Goal: Check status: Check status

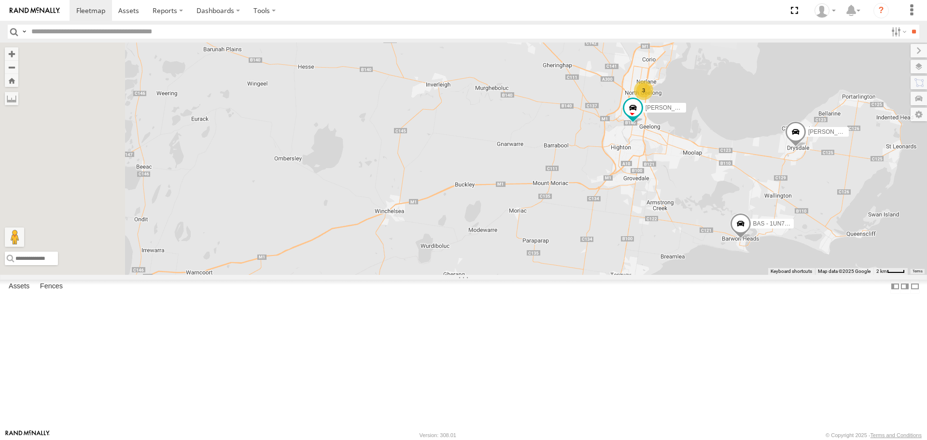
drag, startPoint x: 537, startPoint y: 162, endPoint x: 752, endPoint y: 205, distance: 220.1
click at [752, 205] on div "[PERSON_NAME] 3 [PERSON_NAME] - 1UN7FC" at bounding box center [463, 158] width 927 height 232
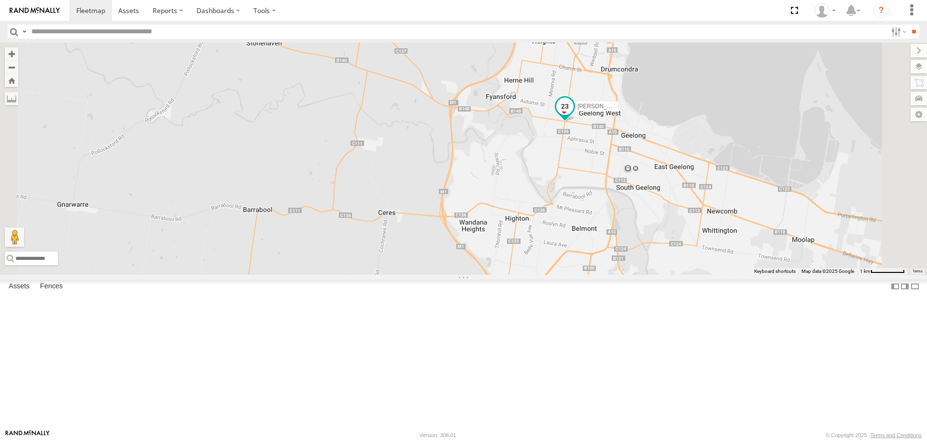
click at [574, 115] on span at bounding box center [564, 106] width 17 height 17
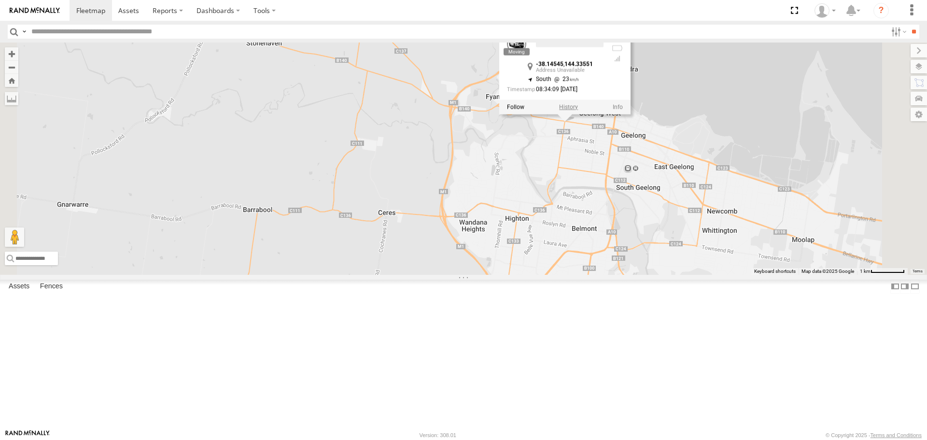
click at [578, 111] on label at bounding box center [568, 107] width 19 height 7
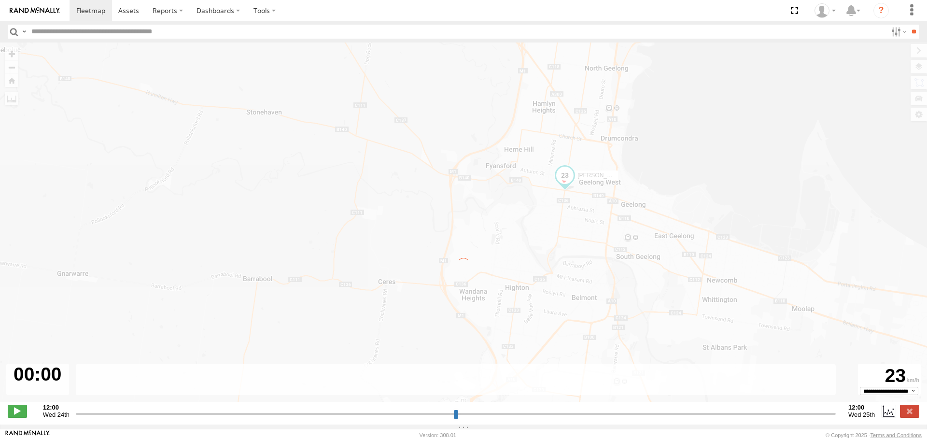
type input "**********"
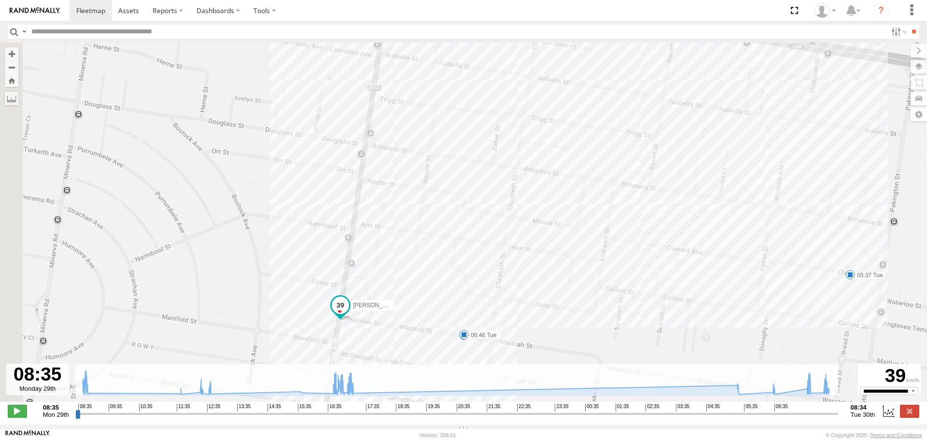
drag, startPoint x: 467, startPoint y: 171, endPoint x: 557, endPoint y: 193, distance: 92.9
click at [557, 193] on div "[PERSON_NAME] 08:43 Mon 10:39 Mon 16:36 Mon 17:15 Mon 05:37 Tue 06:46 Tue 07:56…" at bounding box center [463, 226] width 927 height 369
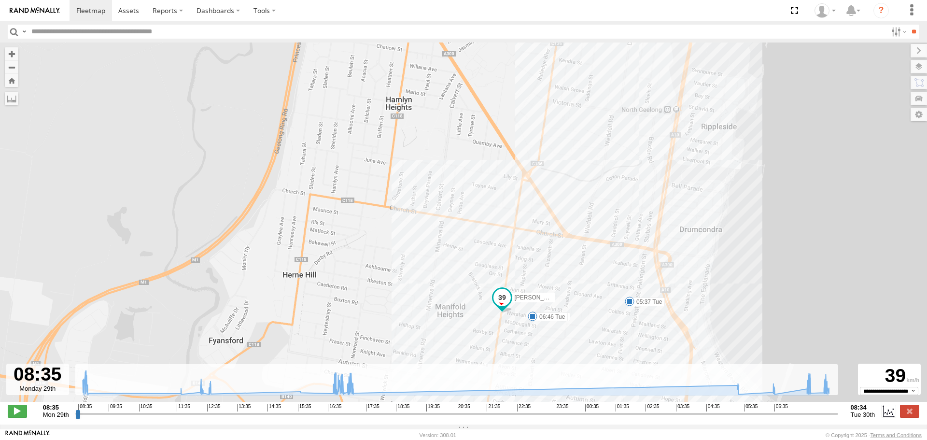
drag, startPoint x: 559, startPoint y: 140, endPoint x: 556, endPoint y: 238, distance: 98.1
click at [556, 238] on div "[PERSON_NAME] 08:43 Mon 10:39 Mon 16:36 Mon 17:15 Mon 05:37 Tue 06:46 Tue 07:56…" at bounding box center [463, 226] width 927 height 369
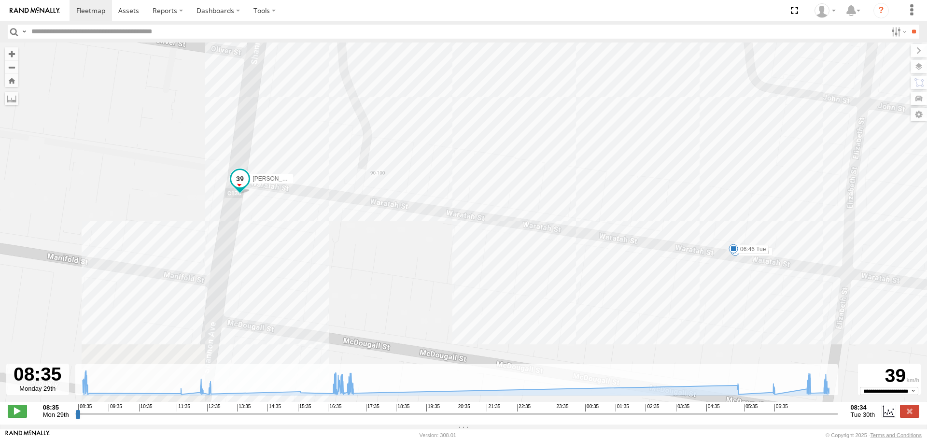
drag, startPoint x: 460, startPoint y: 229, endPoint x: 479, endPoint y: 167, distance: 65.1
click at [479, 167] on div "[PERSON_NAME] 08:43 Mon 10:39 Mon 16:36 Mon 17:15 Mon 05:37 Tue 06:46 Tue 07:56…" at bounding box center [463, 226] width 927 height 369
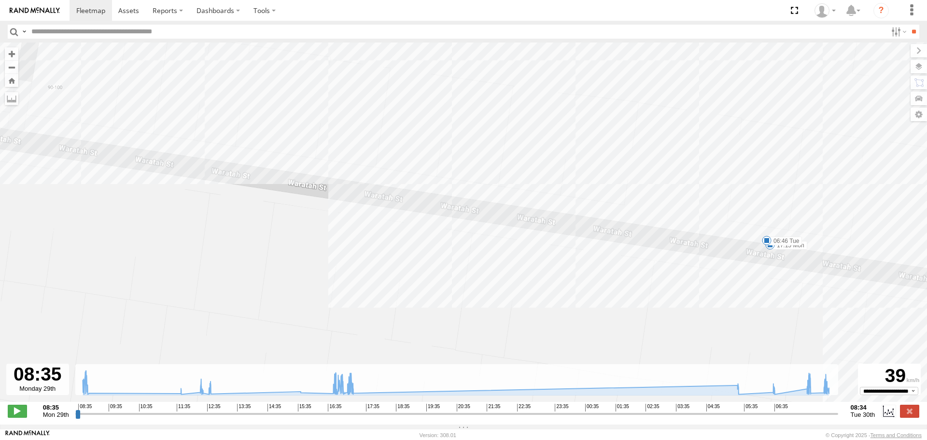
drag, startPoint x: 414, startPoint y: 233, endPoint x: 195, endPoint y: 190, distance: 223.0
click at [115, 178] on div "[PERSON_NAME] 08:43 Mon 10:39 Mon 16:36 Mon 17:15 Mon 05:37 Tue 06:46 Tue 07:56…" at bounding box center [463, 226] width 927 height 369
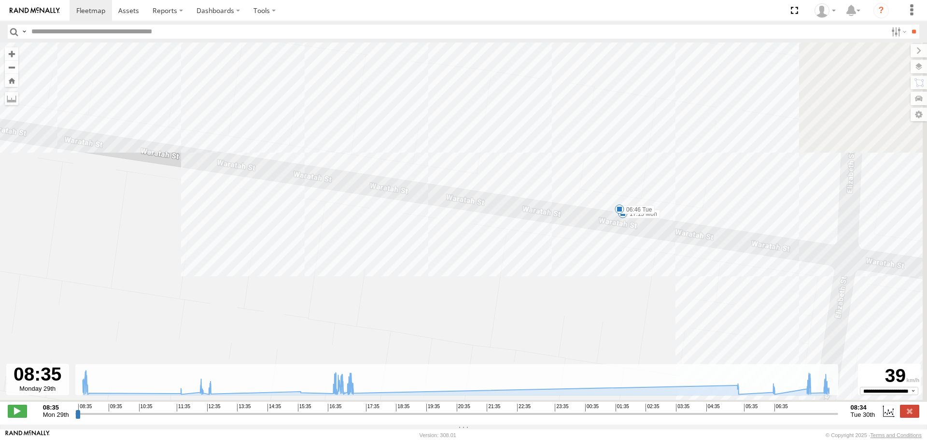
drag, startPoint x: 511, startPoint y: 233, endPoint x: 361, endPoint y: 202, distance: 153.4
click at [361, 202] on div "[PERSON_NAME] 08:43 Mon 10:39 Mon 16:36 Mon 17:15 Mon 05:37 Tue 06:46 Tue 07:56…" at bounding box center [463, 226] width 927 height 369
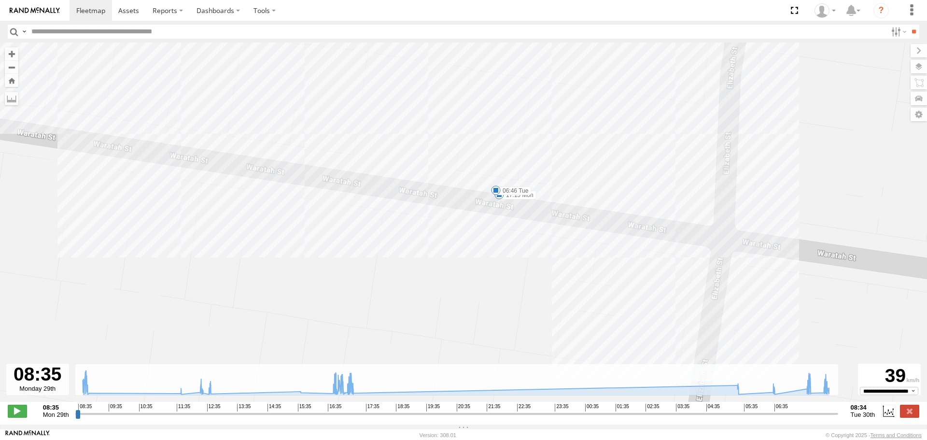
click at [518, 199] on label "17:15 Mon" at bounding box center [517, 195] width 37 height 9
click at [499, 187] on div "17:15 [DATE] 05:34 [DATE] 19 [STREET_ADDRESS]" at bounding box center [499, 162] width 106 height 52
click at [495, 187] on div "17:15 [DATE] 05:34 [DATE] 19 [STREET_ADDRESS]" at bounding box center [499, 162] width 106 height 52
click at [493, 187] on div "17:15 [DATE] 05:34 [DATE] 19 [STREET_ADDRESS]" at bounding box center [499, 162] width 106 height 52
click at [493, 192] on span at bounding box center [496, 190] width 10 height 10
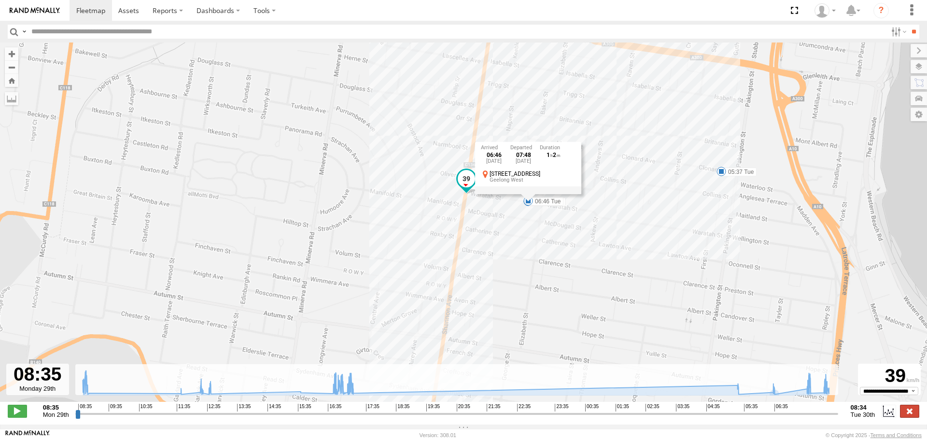
click at [915, 416] on label at bounding box center [909, 411] width 19 height 13
